Goal: Transaction & Acquisition: Purchase product/service

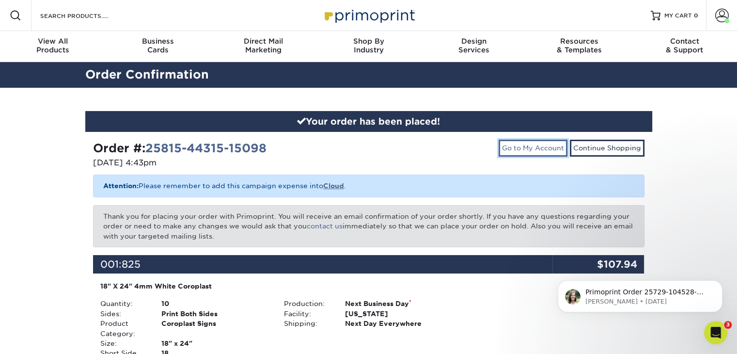
click at [543, 144] on link "Go to My Account" at bounding box center [533, 148] width 69 height 16
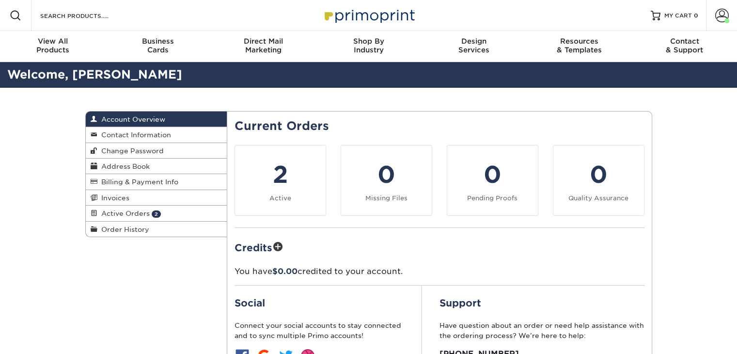
scroll to position [97, 0]
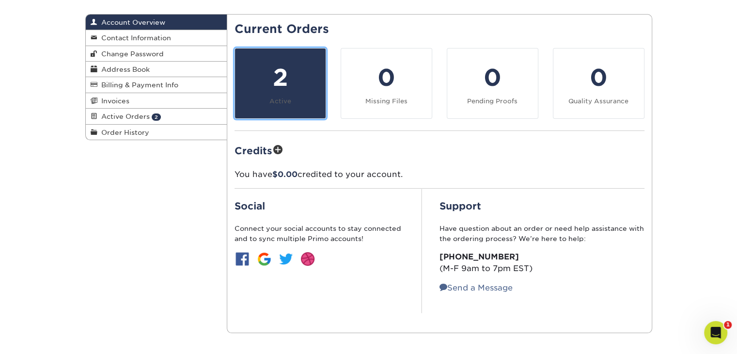
click at [268, 106] on link "2 Active" at bounding box center [280, 83] width 92 height 71
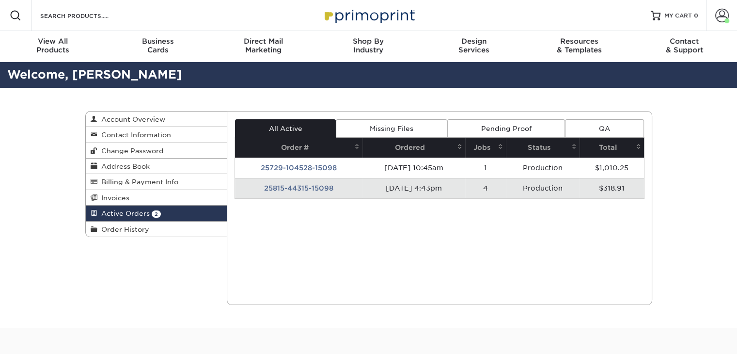
scroll to position [48, 0]
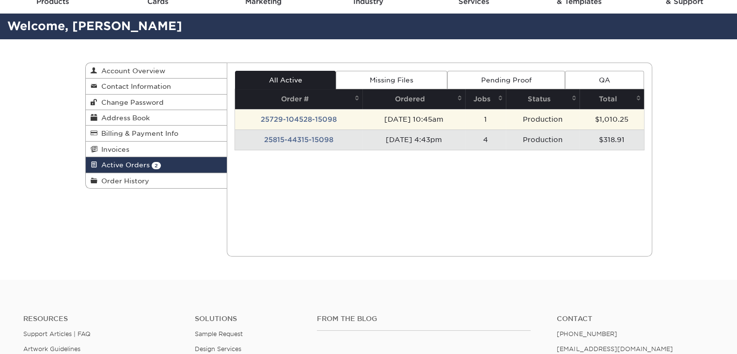
click at [295, 120] on td "25729-104528-15098" at bounding box center [298, 119] width 127 height 20
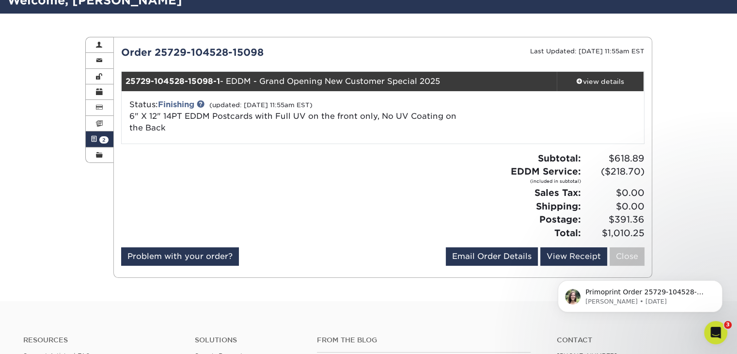
scroll to position [97, 0]
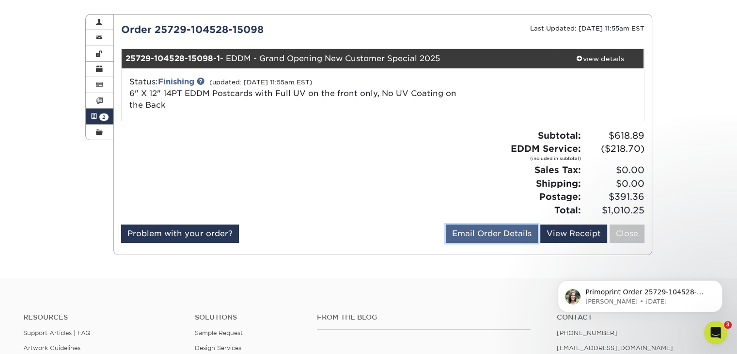
click at [469, 234] on link "Email Order Details" at bounding box center [492, 233] width 92 height 18
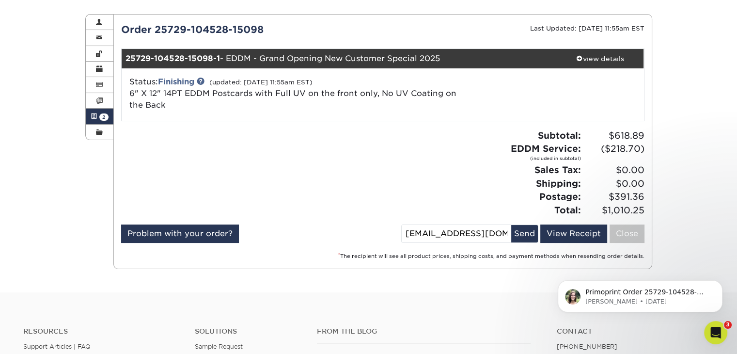
drag, startPoint x: 415, startPoint y: 235, endPoint x: 398, endPoint y: 236, distance: 16.5
click at [398, 236] on div "Problem with your order? Email Order Details gfechtenburg@maidpro.com Send View…" at bounding box center [382, 235] width 523 height 22
type input "jfechtenburg@maidpro.com"
click at [533, 237] on button "Send" at bounding box center [524, 233] width 27 height 17
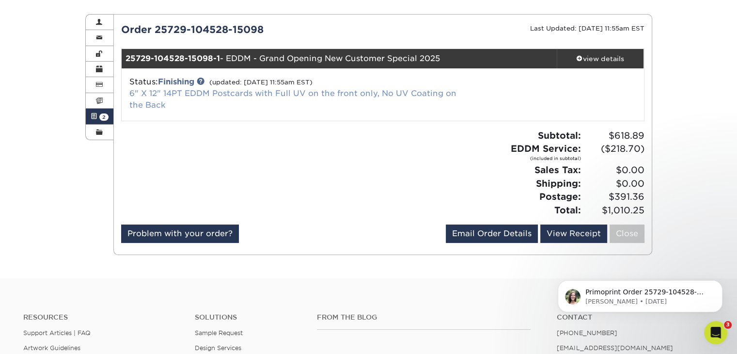
click at [259, 93] on link "6" X 12" 14PT EDDM Postcards with Full UV on the front only, No UV Coating on t…" at bounding box center [292, 99] width 327 height 21
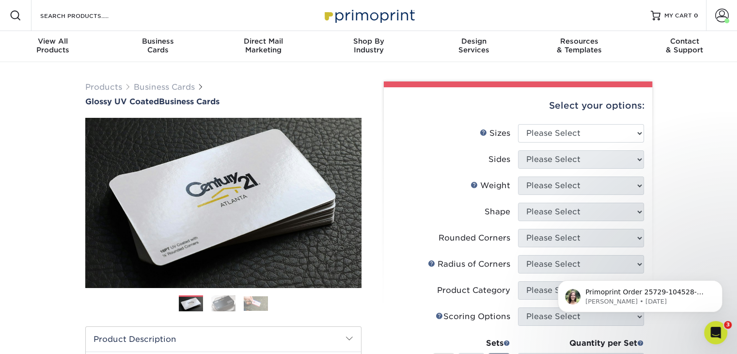
scroll to position [48, 0]
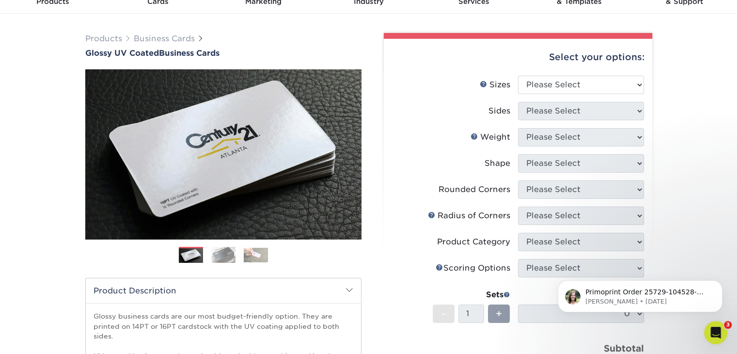
click at [221, 259] on img at bounding box center [223, 255] width 24 height 16
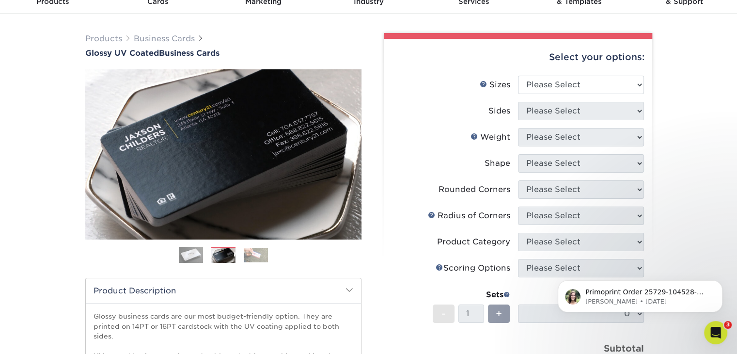
click at [252, 257] on img at bounding box center [256, 255] width 24 height 15
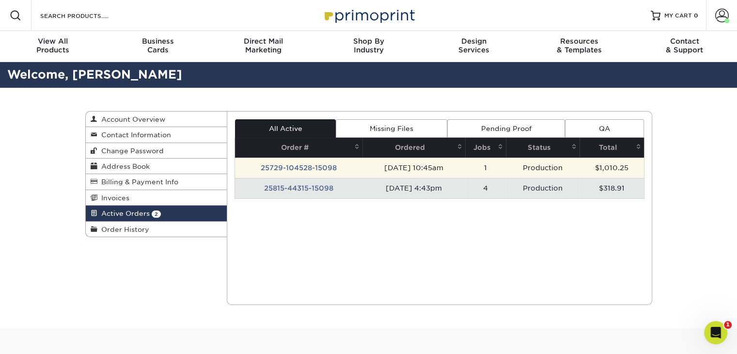
click at [320, 166] on td "25729-104528-15098" at bounding box center [298, 167] width 127 height 20
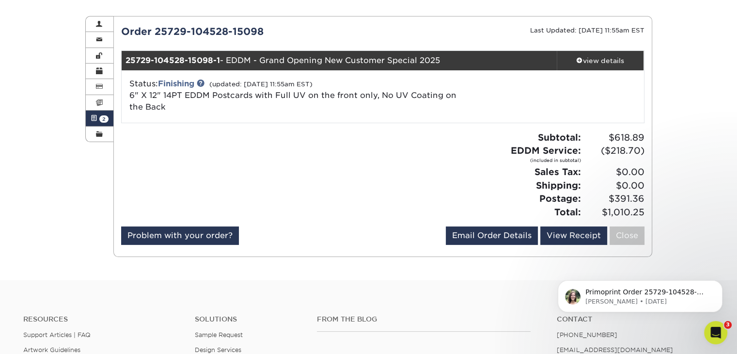
scroll to position [97, 0]
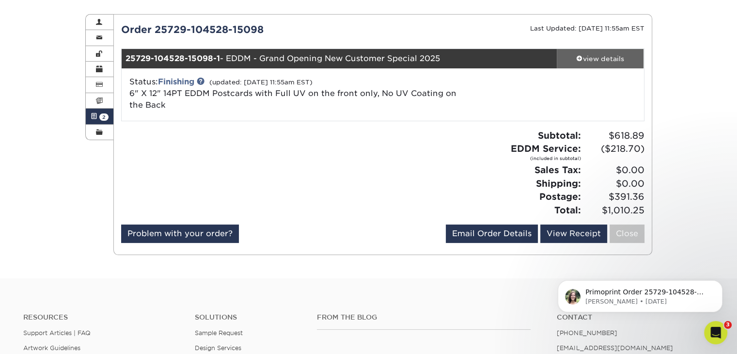
click at [612, 58] on div "view details" at bounding box center [600, 59] width 87 height 10
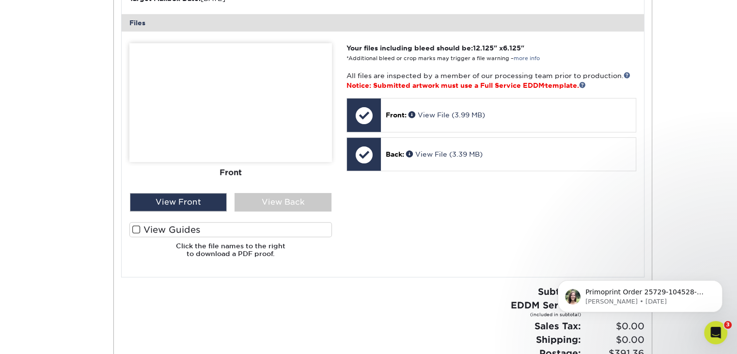
scroll to position [436, 0]
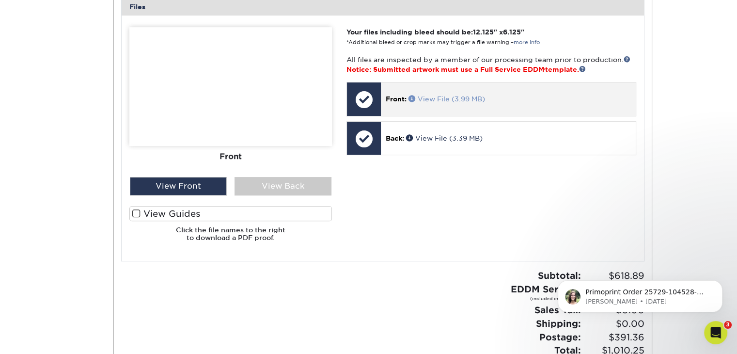
click at [460, 101] on link "View File (3.99 MB)" at bounding box center [446, 99] width 77 height 8
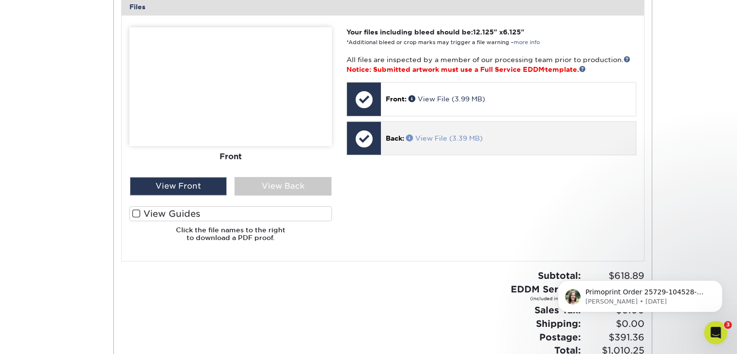
click at [436, 136] on link "View File (3.39 MB)" at bounding box center [444, 138] width 77 height 8
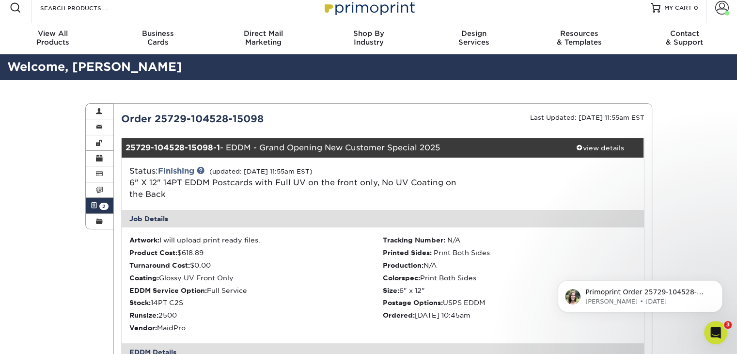
scroll to position [0, 0]
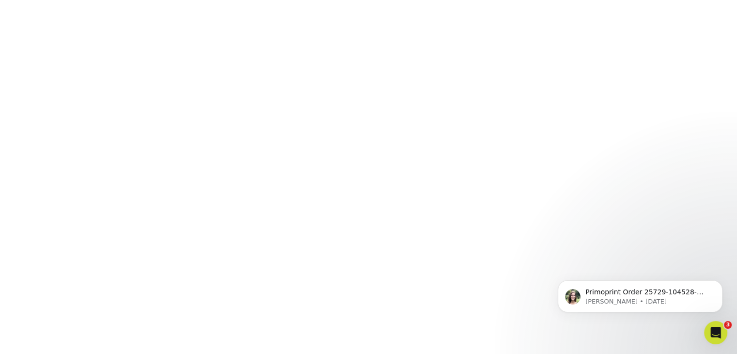
scroll to position [181, 0]
click html "Primoprint Order 25729-104528-15098 Hello! Thank you for placing your print ord…"
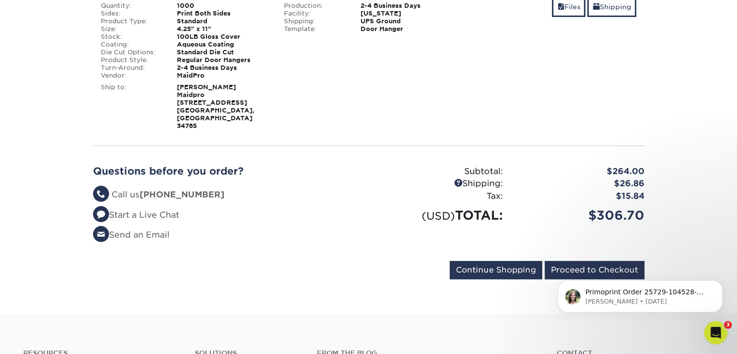
click html "Primoprint Order 25729-104528-15098 Hello! Thank you for placing your print ord…"
click at [580, 261] on input "Proceed to Checkout" at bounding box center [595, 270] width 100 height 18
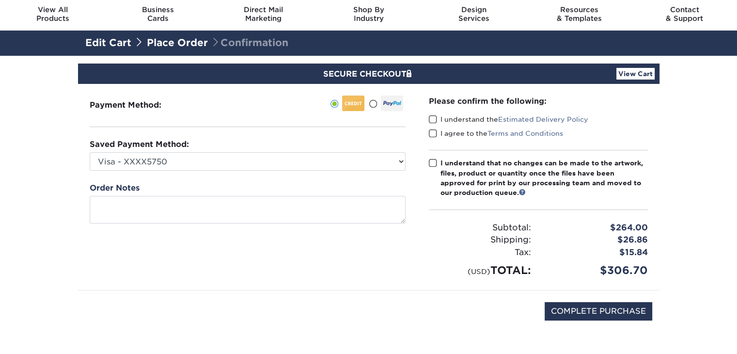
scroll to position [48, 0]
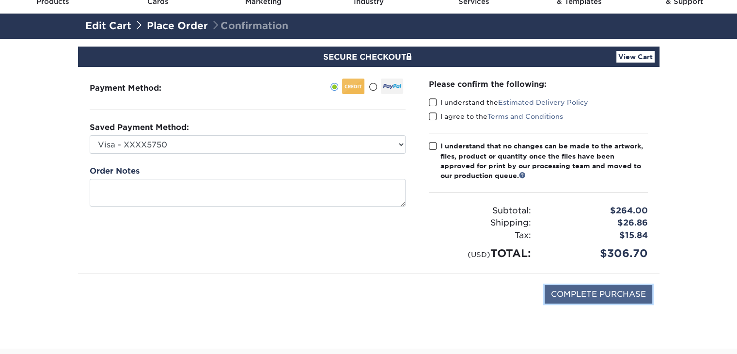
click at [598, 293] on input "COMPLETE PURCHASE" at bounding box center [599, 294] width 108 height 18
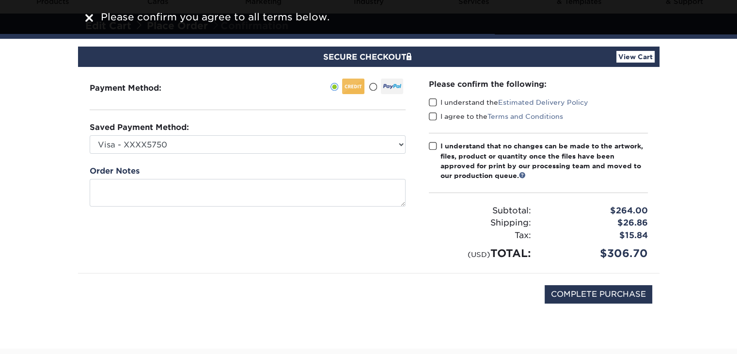
click at [436, 104] on span at bounding box center [433, 102] width 8 height 9
click at [0, 0] on input "I understand the Estimated Delivery Policy" at bounding box center [0, 0] width 0 height 0
click at [432, 115] on span at bounding box center [433, 116] width 8 height 9
click at [0, 0] on input "I agree to the Terms and Conditions" at bounding box center [0, 0] width 0 height 0
click at [433, 144] on span at bounding box center [433, 145] width 8 height 9
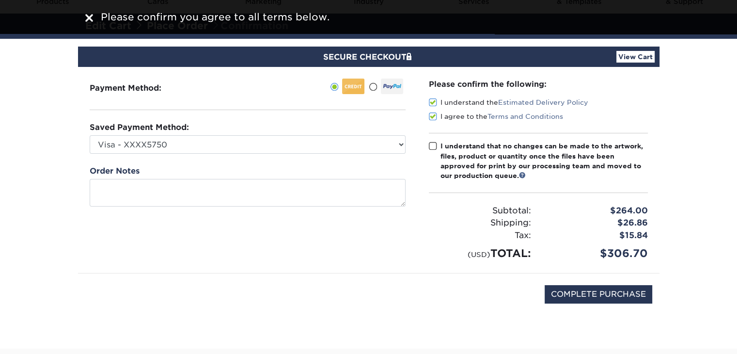
click at [0, 0] on input "I understand that no changes can be made to the artwork, files, product or quan…" at bounding box center [0, 0] width 0 height 0
click at [584, 296] on input "COMPLETE PURCHASE" at bounding box center [599, 294] width 108 height 18
type input "PROCESSING, PLEASE WAIT..."
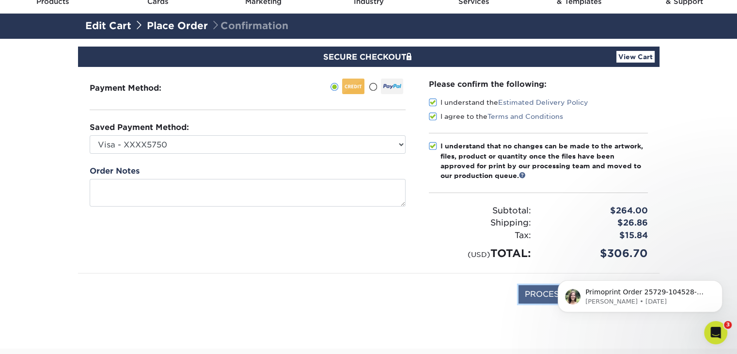
scroll to position [0, 0]
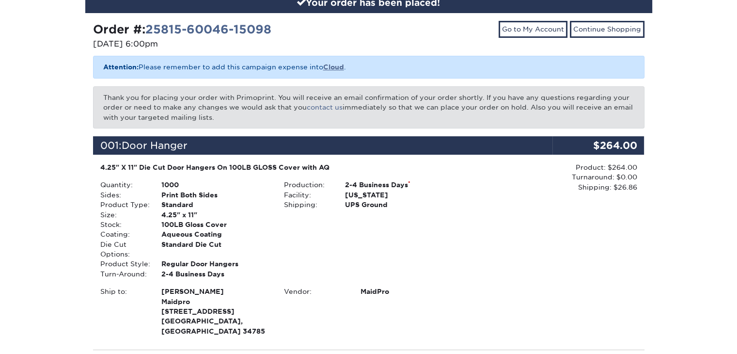
scroll to position [339, 0]
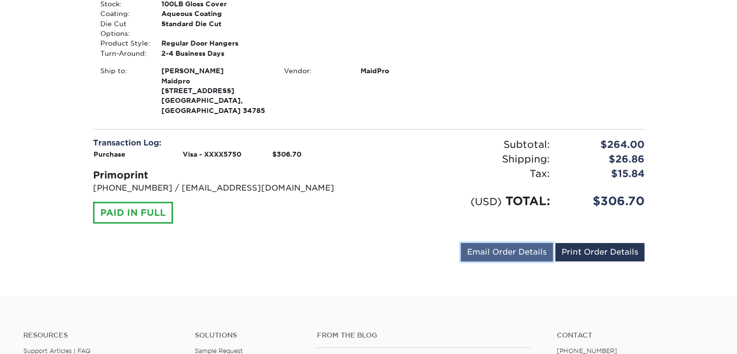
click at [496, 243] on link "Email Order Details" at bounding box center [507, 252] width 92 height 18
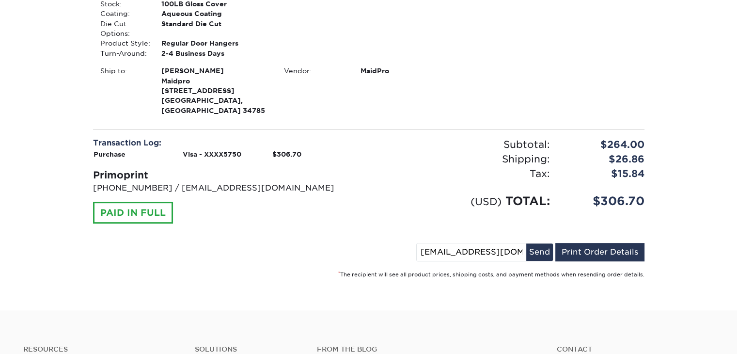
drag, startPoint x: 430, startPoint y: 241, endPoint x: 413, endPoint y: 244, distance: 17.7
click at [413, 244] on div "[EMAIL_ADDRESS][DOMAIN_NAME] Send Email Order Details Print Order Details" at bounding box center [368, 254] width 551 height 22
type input "[EMAIL_ADDRESS][DOMAIN_NAME]"
click at [545, 243] on button "Send" at bounding box center [539, 251] width 27 height 17
